Goal: Check status: Check status

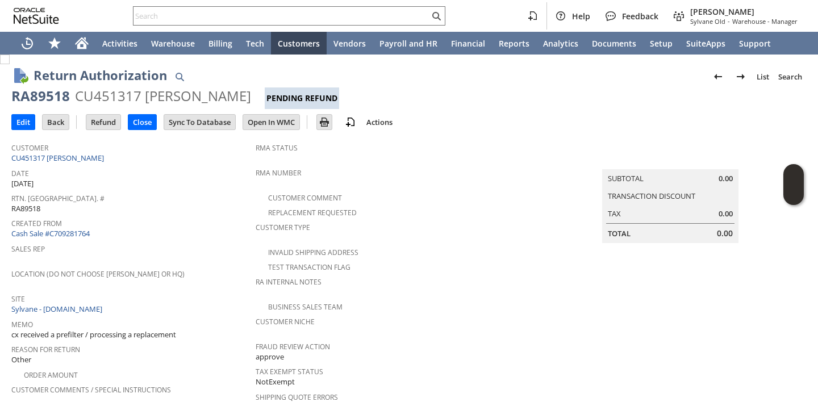
click at [169, 227] on div "Created From Cash Sale #C709281764" at bounding box center [130, 227] width 239 height 24
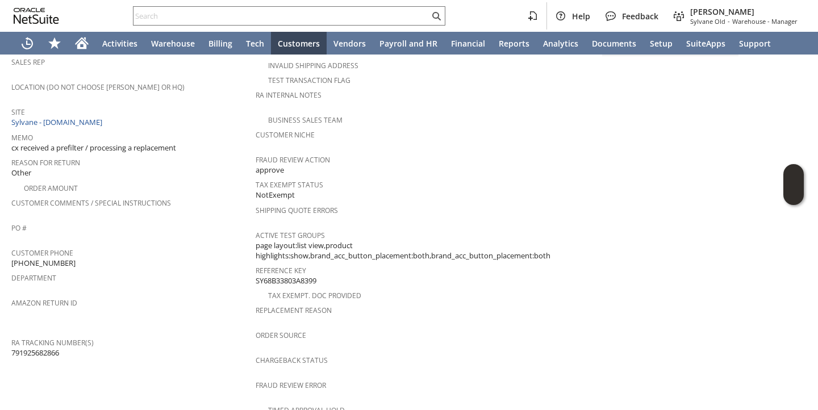
scroll to position [562, 0]
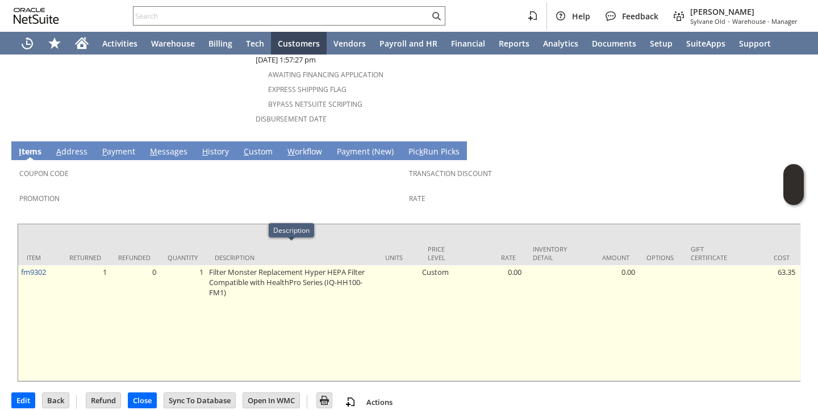
click at [239, 265] on td "Filter Monster Replacement Hyper HEPA Filter Compatible with HealthPro Series (…" at bounding box center [291, 323] width 170 height 116
click at [239, 268] on td "Filter Monster Replacement Hyper HEPA Filter Compatible with HealthPro Series (…" at bounding box center [291, 323] width 170 height 116
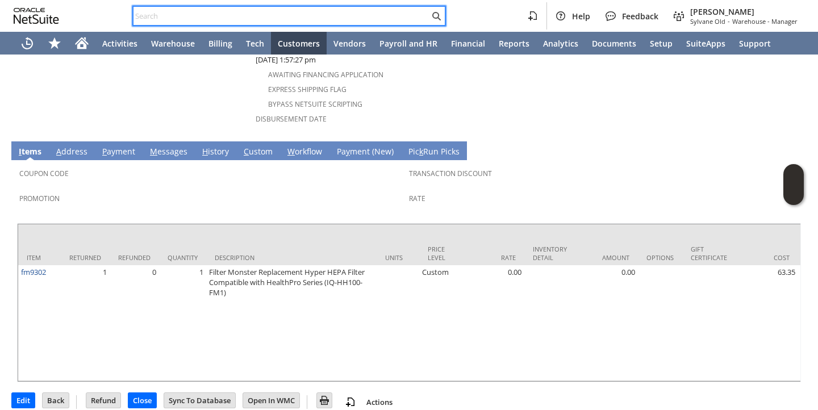
click at [357, 22] on input "text" at bounding box center [282, 16] width 296 height 14
paste input "vo10281"
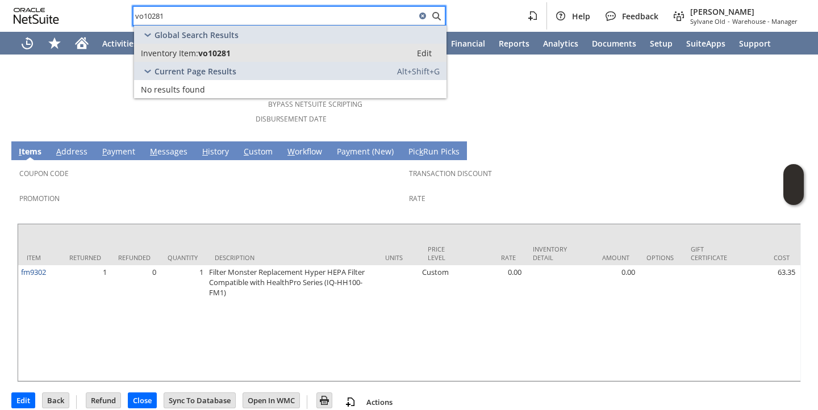
type input "vo10281"
click at [224, 55] on span "vo10281" at bounding box center [214, 53] width 32 height 11
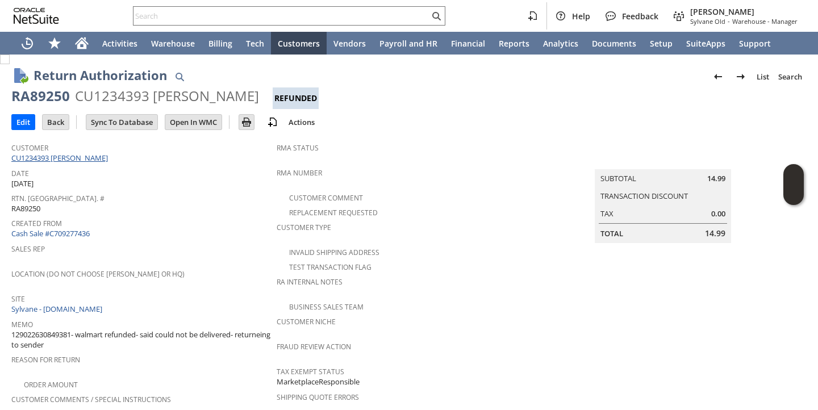
click at [74, 158] on link "CU1234393 [PERSON_NAME]" at bounding box center [60, 158] width 99 height 10
click at [233, 247] on span "Sales Rep" at bounding box center [141, 247] width 260 height 13
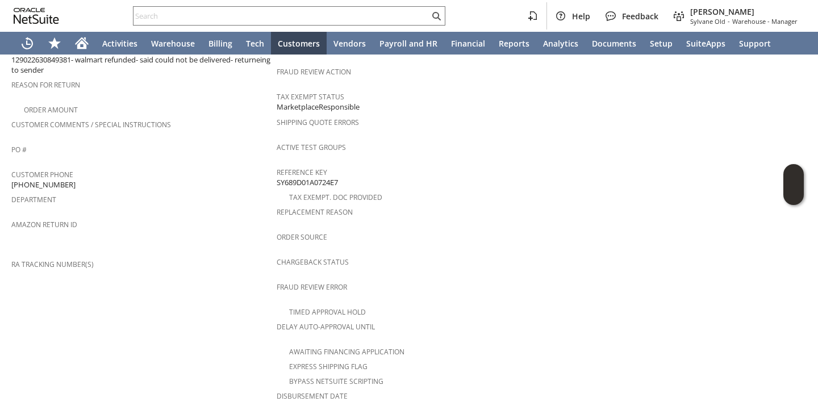
scroll to position [491, 0]
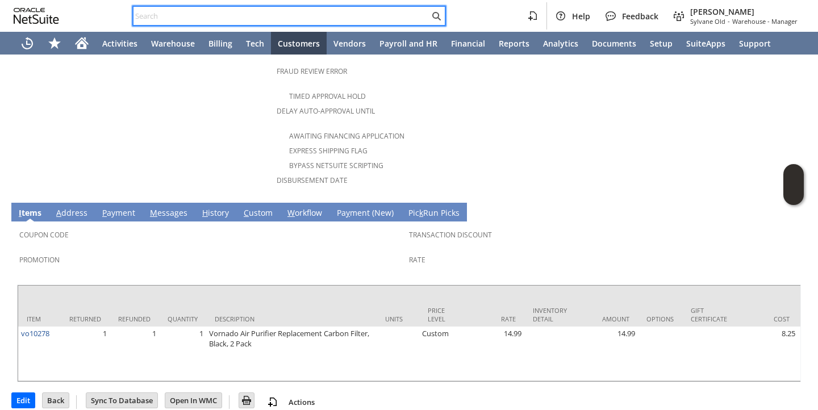
click at [318, 13] on input "text" at bounding box center [282, 16] width 296 height 14
paste input "sa7348"
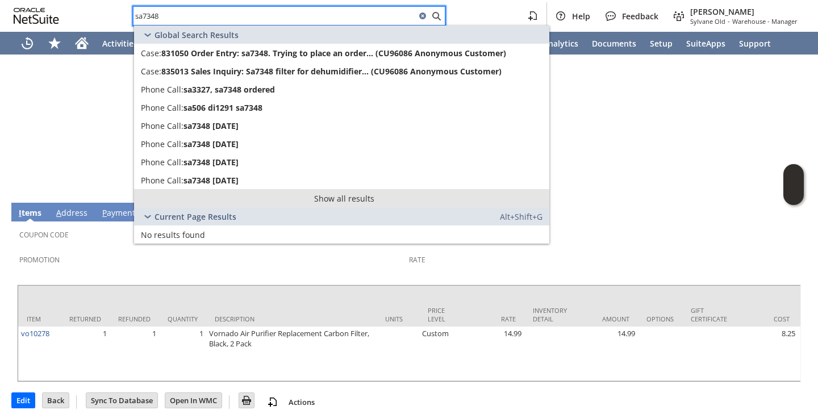
type input "sa7348"
click at [200, 202] on link "Show all results" at bounding box center [341, 198] width 415 height 18
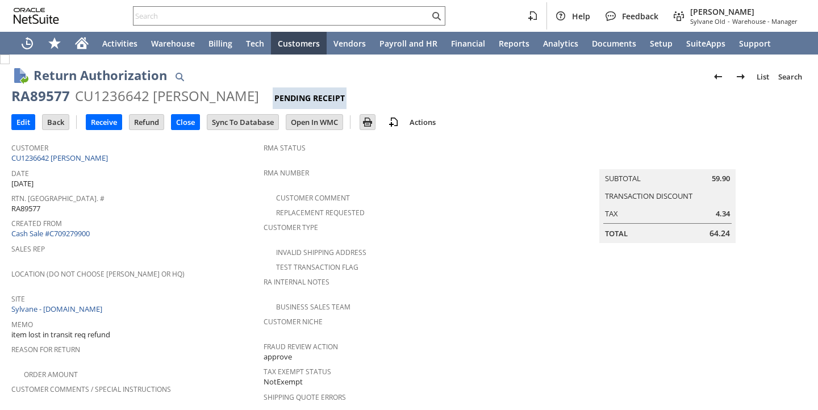
click at [352, 165] on span "RMA Number" at bounding box center [405, 171] width 282 height 13
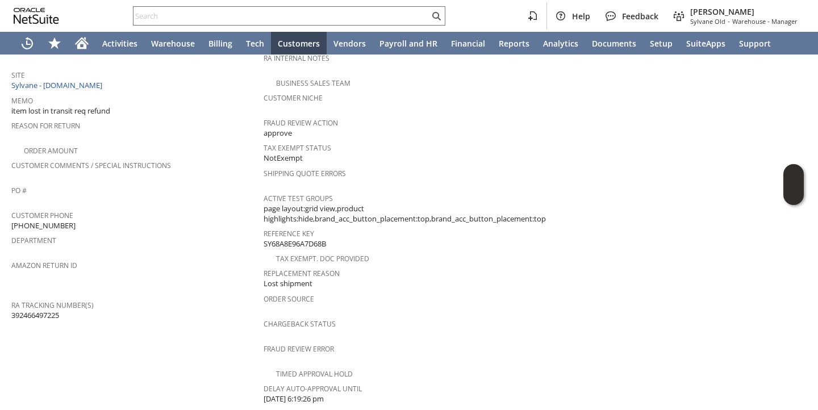
scroll to position [230, 0]
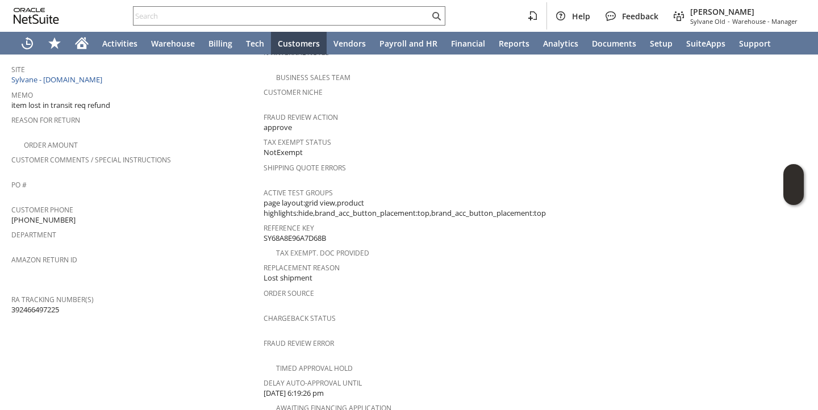
click at [45, 305] on span "392466497225" at bounding box center [35, 310] width 48 height 11
copy span "392466497225"
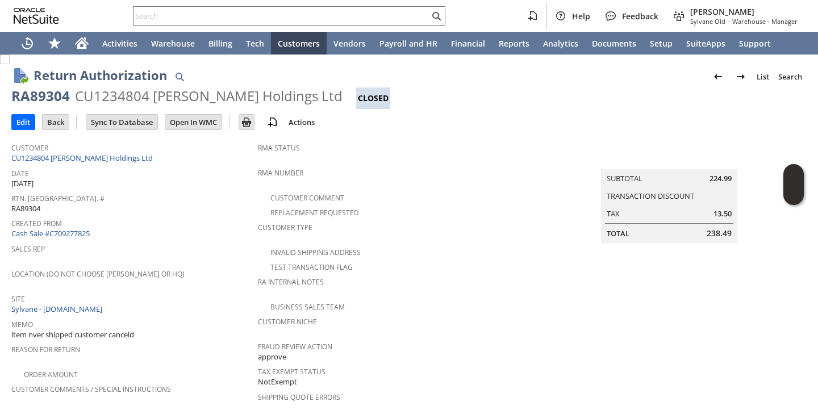
click at [164, 215] on span "Created From" at bounding box center [131, 221] width 241 height 13
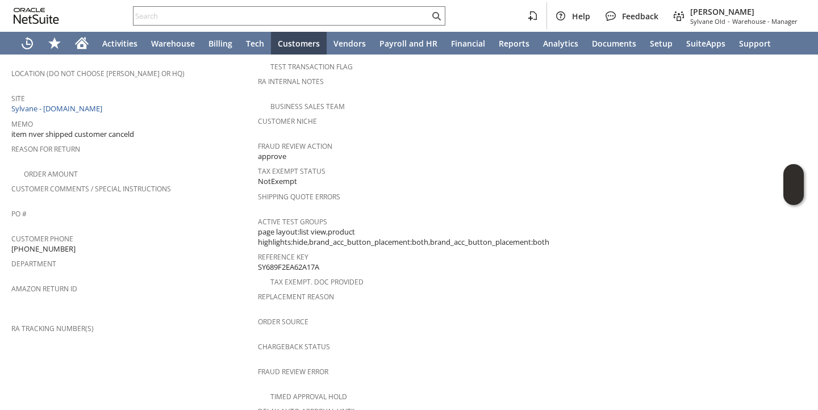
scroll to position [134, 0]
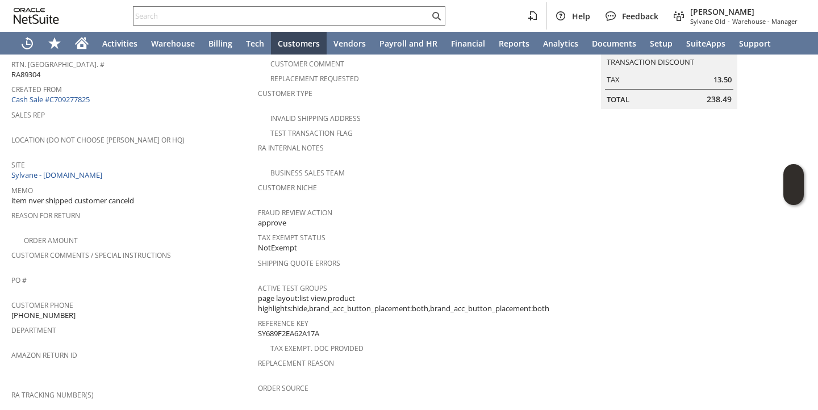
click at [145, 191] on div "Memo item nver shipped customer canceld" at bounding box center [131, 194] width 241 height 24
click at [145, 190] on div "Memo item nver shipped customer canceld" at bounding box center [131, 194] width 241 height 24
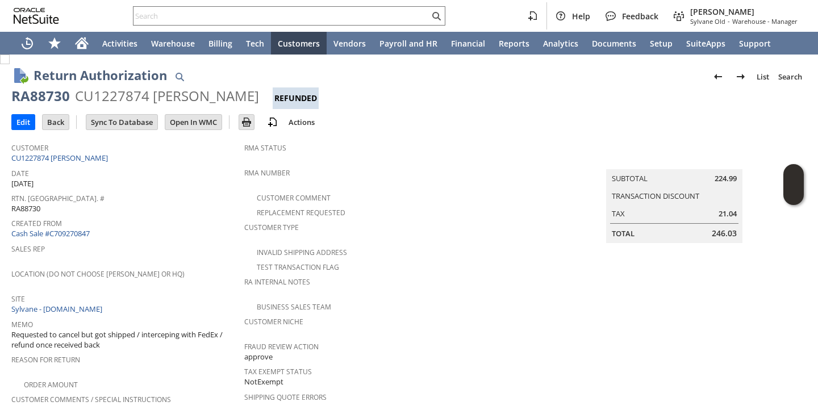
click at [156, 168] on span "Date" at bounding box center [124, 171] width 227 height 13
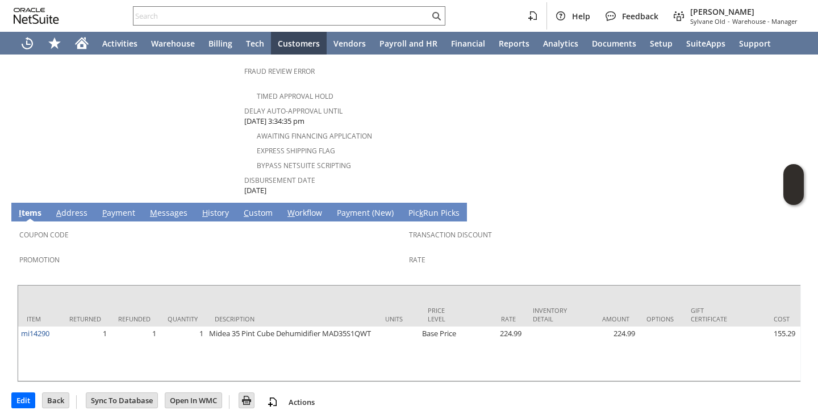
click at [215, 207] on link "H istory" at bounding box center [215, 213] width 32 height 12
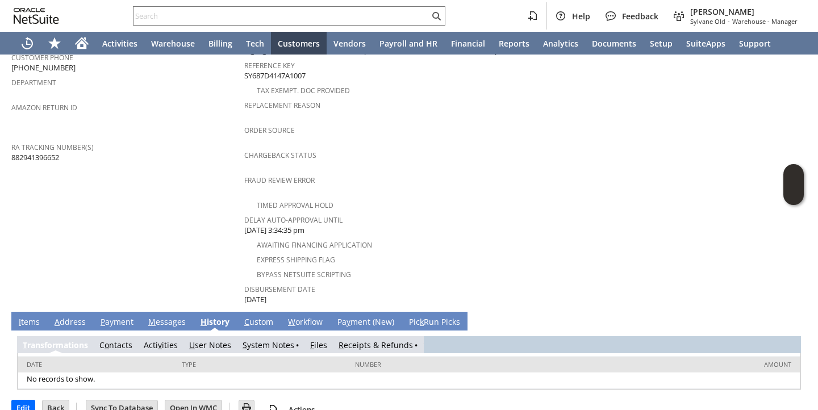
click at [358, 340] on link "R eceipts & Refunds" at bounding box center [376, 345] width 74 height 11
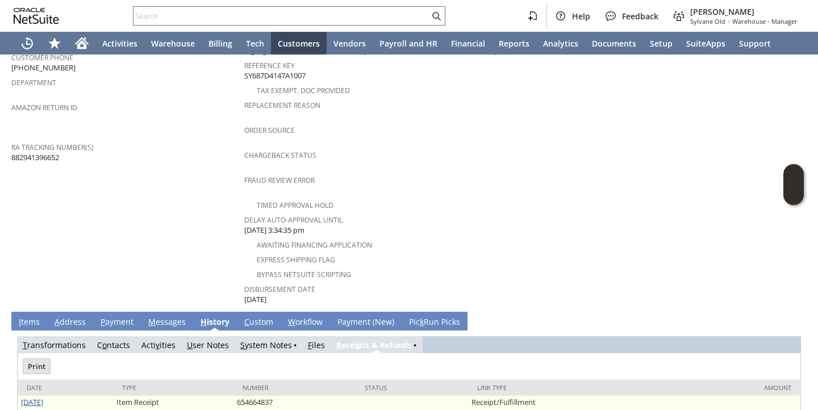
click at [43, 397] on link "7/30/2025" at bounding box center [32, 402] width 22 height 10
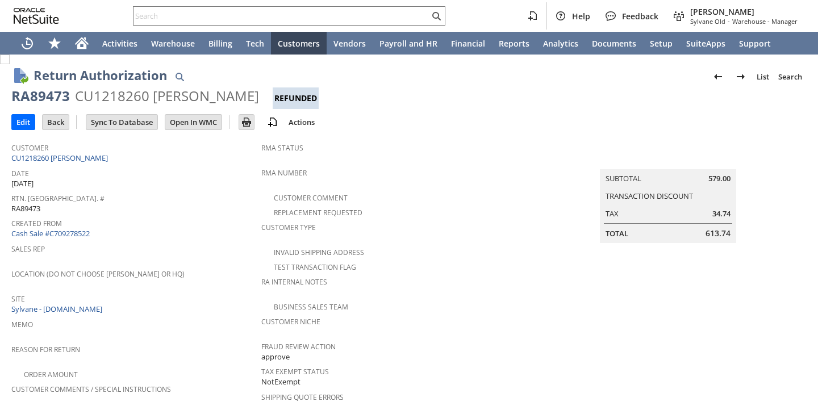
click at [161, 185] on div "Date 9/2/2025" at bounding box center [133, 177] width 244 height 24
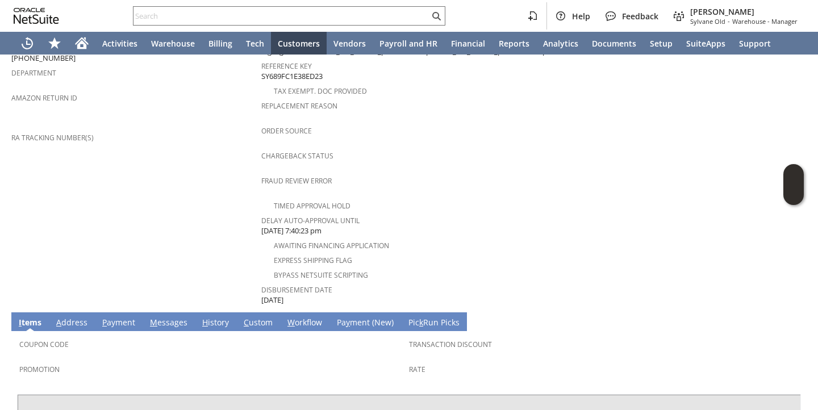
scroll to position [511, 0]
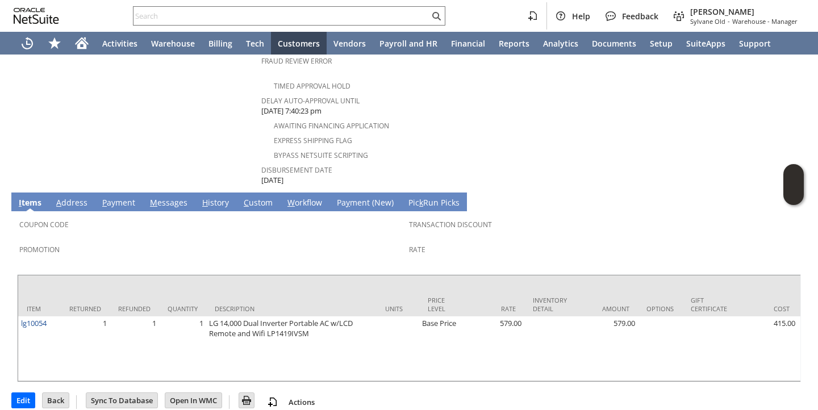
click at [209, 197] on link "H istory" at bounding box center [215, 203] width 32 height 12
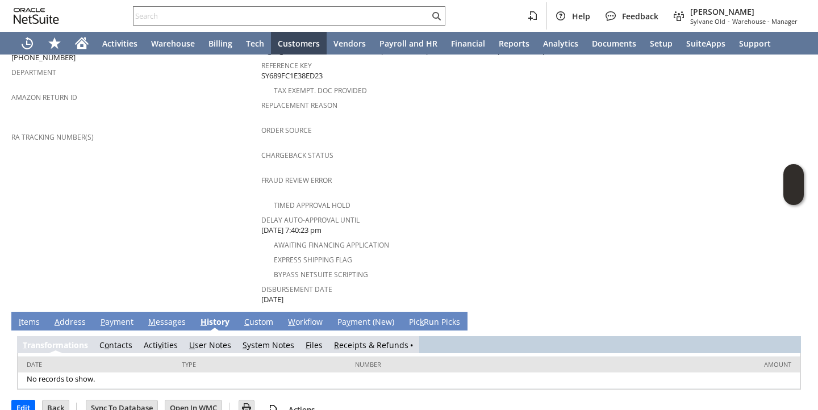
scroll to position [0, 0]
click at [390, 340] on link "R eceipts & Refunds" at bounding box center [376, 345] width 74 height 11
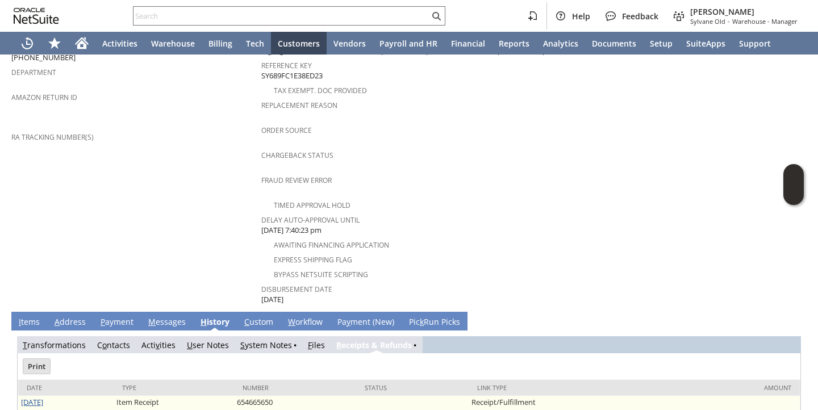
click at [39, 397] on link "9/2/2025" at bounding box center [32, 402] width 22 height 10
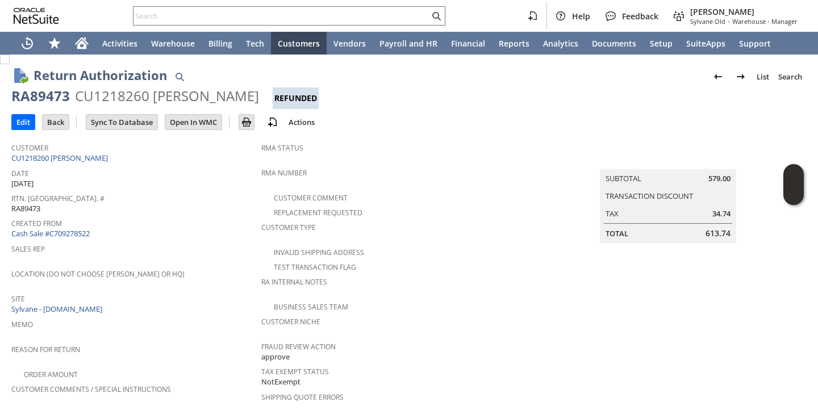
click at [81, 148] on span "Customer" at bounding box center [133, 146] width 244 height 13
click at [81, 151] on span "Customer" at bounding box center [133, 146] width 244 height 13
click at [81, 156] on link "CU1218260 Charles A Kirker" at bounding box center [60, 158] width 99 height 10
